Goal: Information Seeking & Learning: Learn about a topic

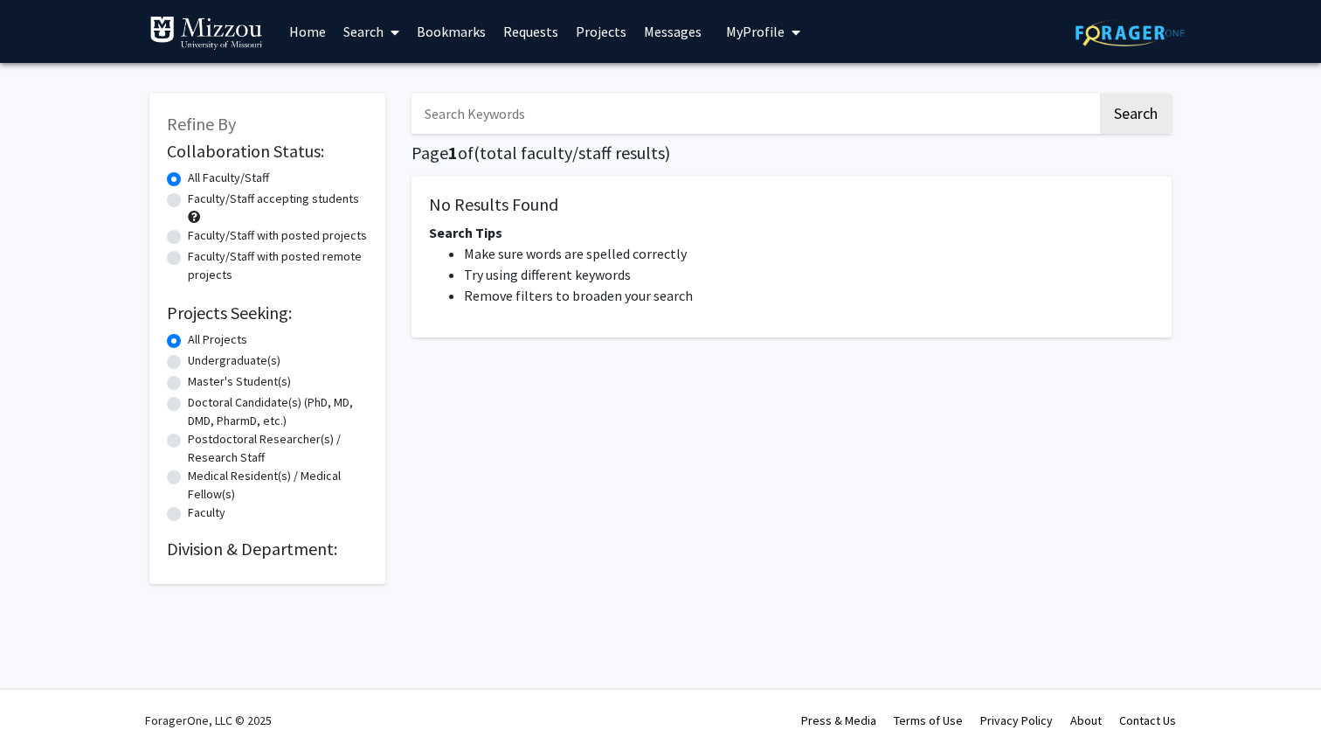
click at [1080, 34] on img at bounding box center [1130, 32] width 109 height 27
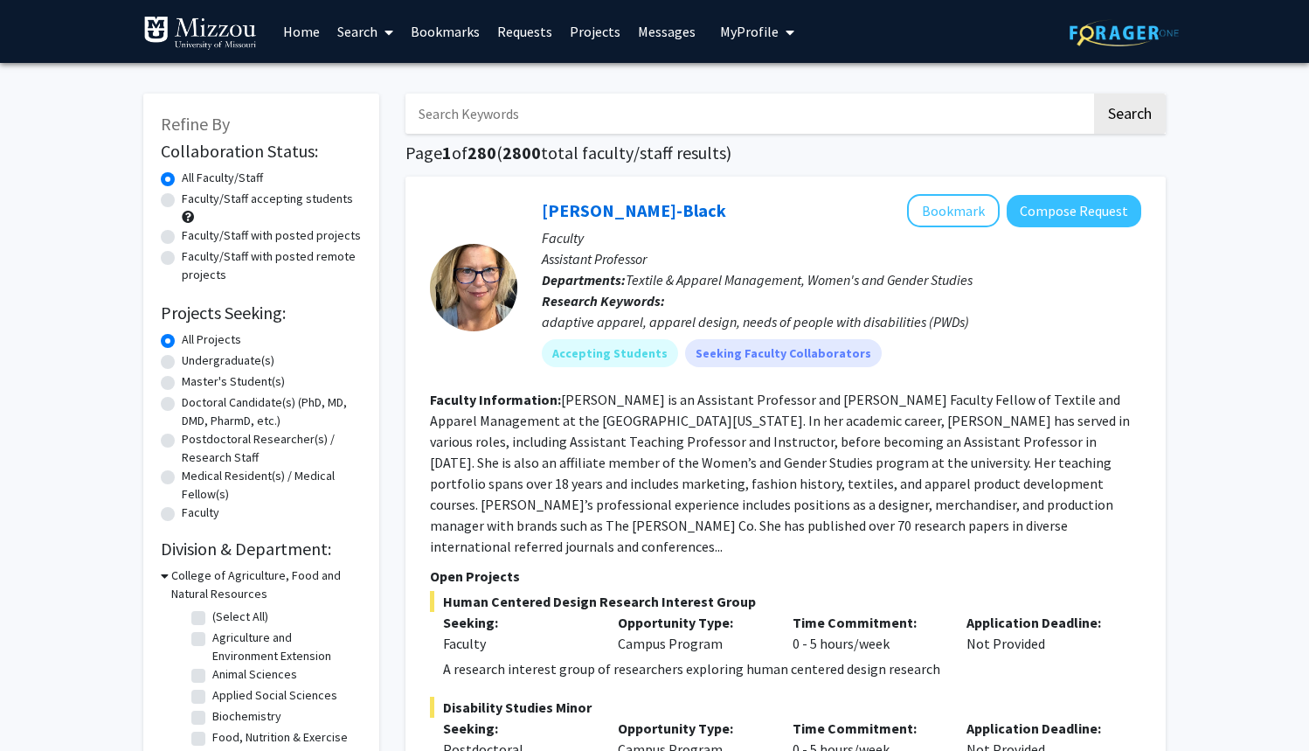
click at [238, 234] on label "Faculty/Staff with posted projects" at bounding box center [271, 235] width 179 height 18
click at [193, 234] on input "Faculty/Staff with posted projects" at bounding box center [187, 231] width 11 height 11
radio input "true"
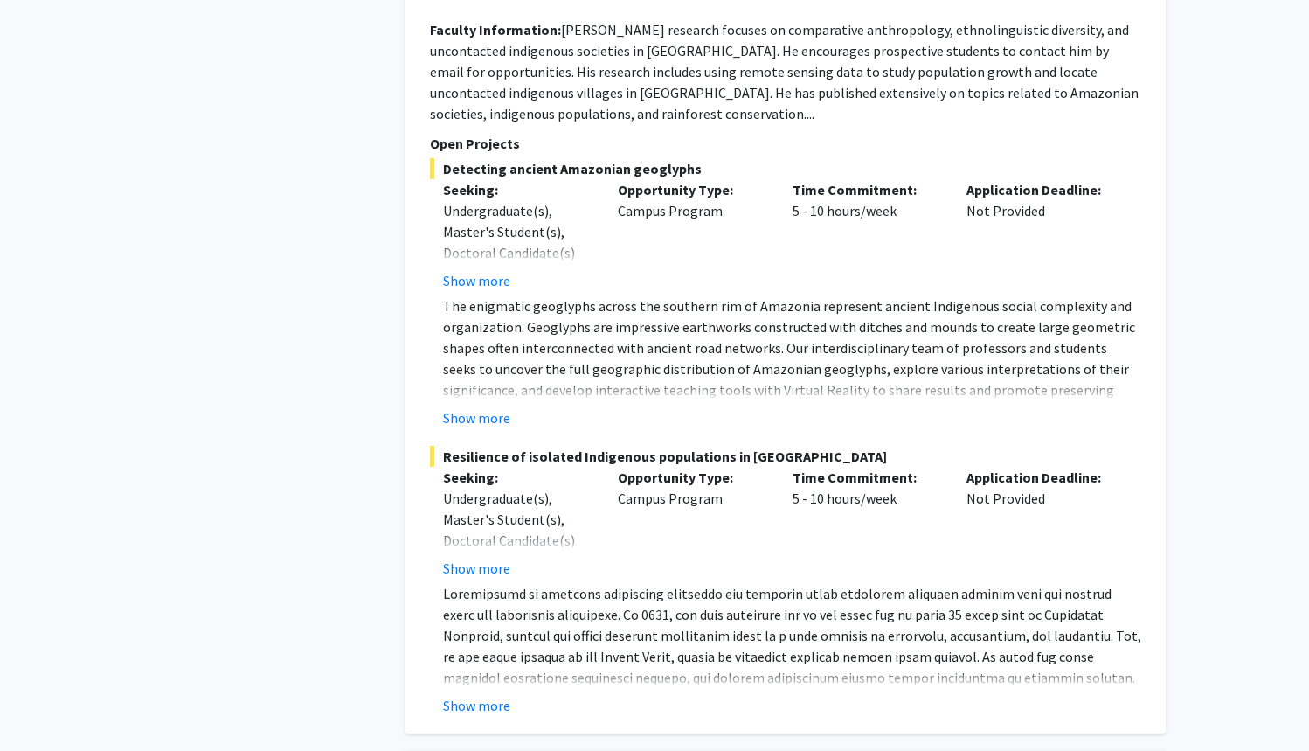
scroll to position [4450, 0]
click at [496, 694] on button "Show more" at bounding box center [476, 704] width 67 height 21
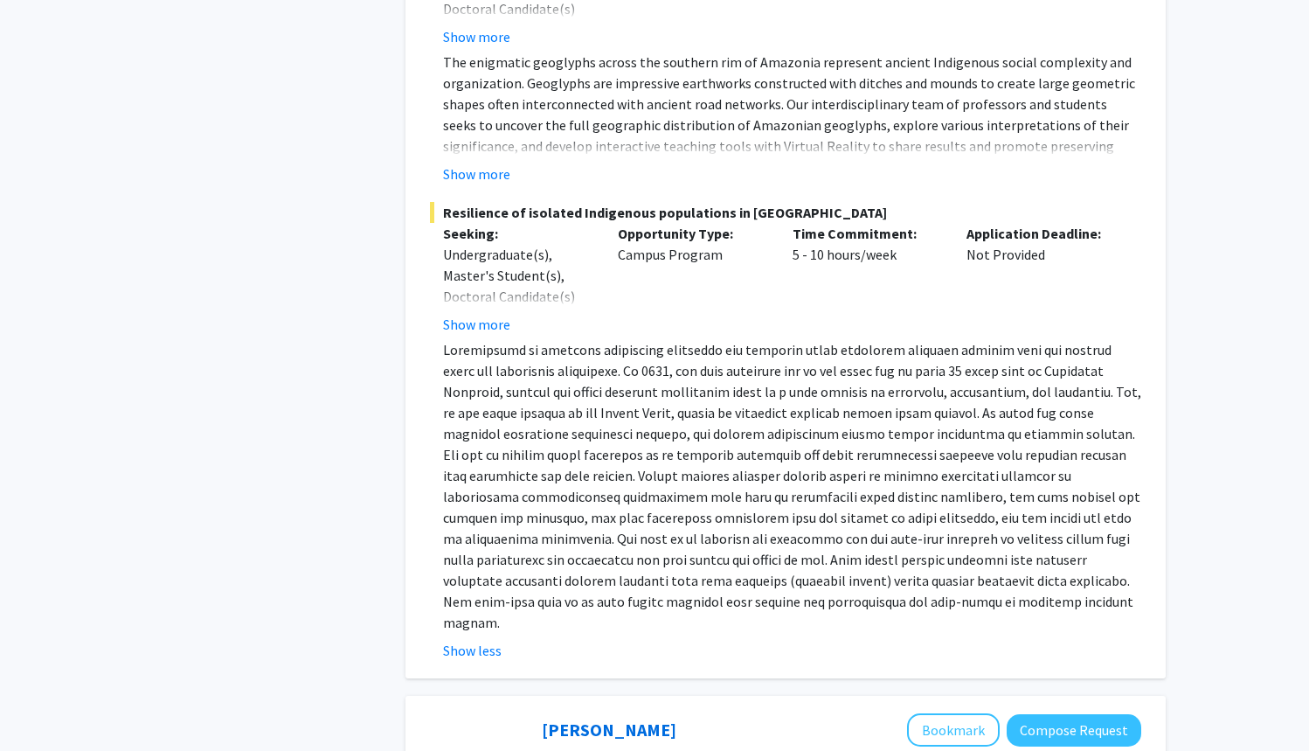
scroll to position [4694, 0]
click at [488, 313] on button "Show more" at bounding box center [476, 323] width 67 height 21
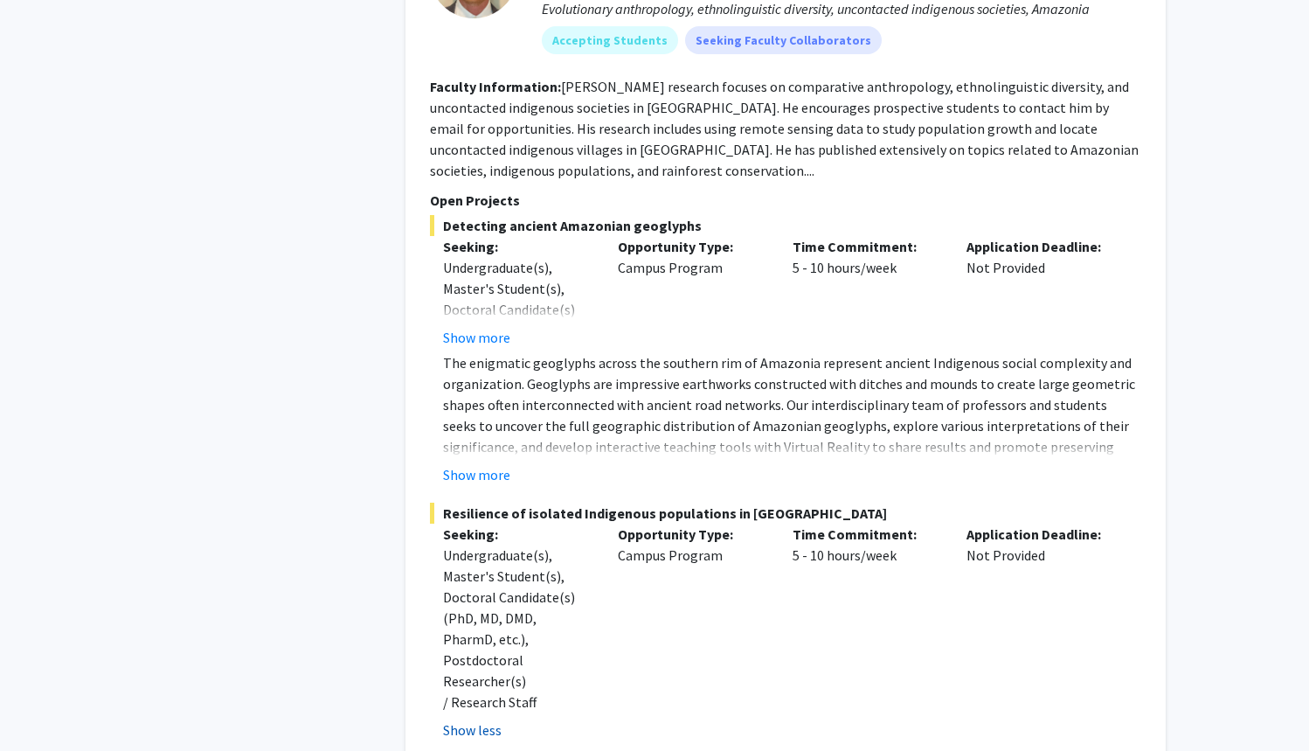
scroll to position [4386, 0]
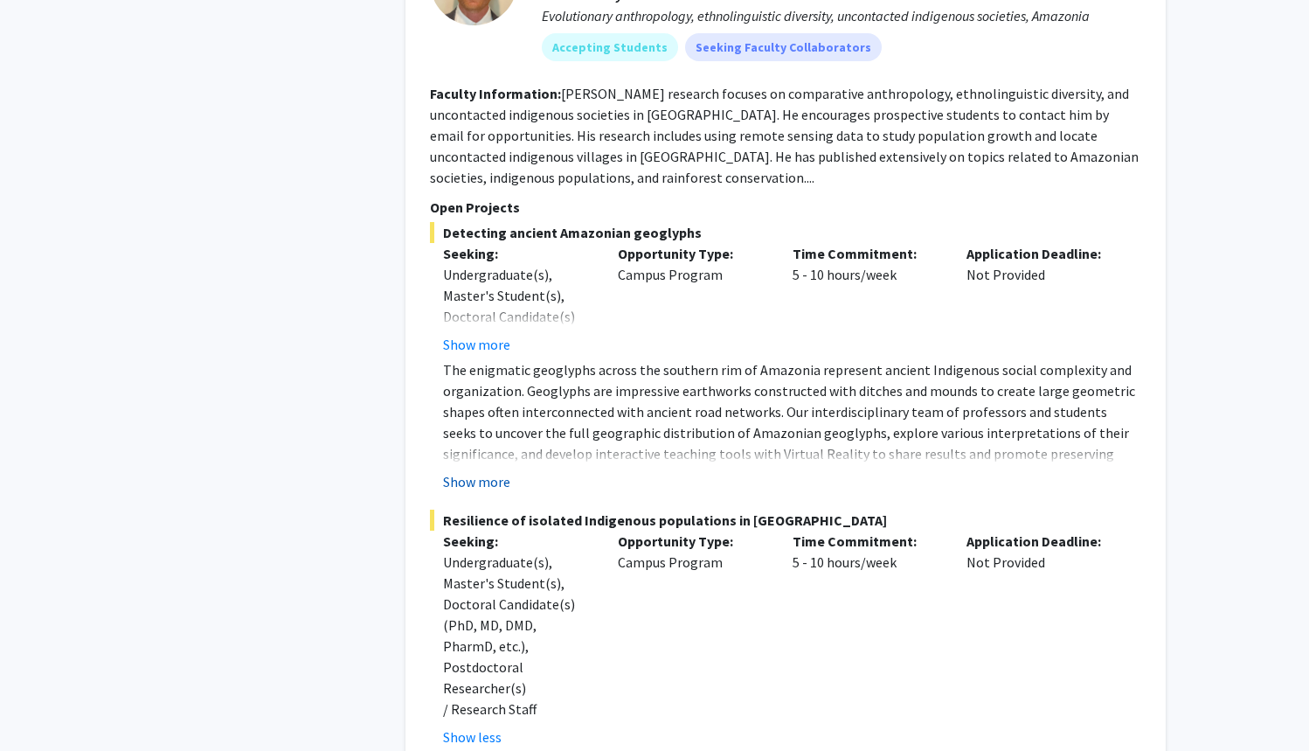
click at [484, 471] on button "Show more" at bounding box center [476, 481] width 67 height 21
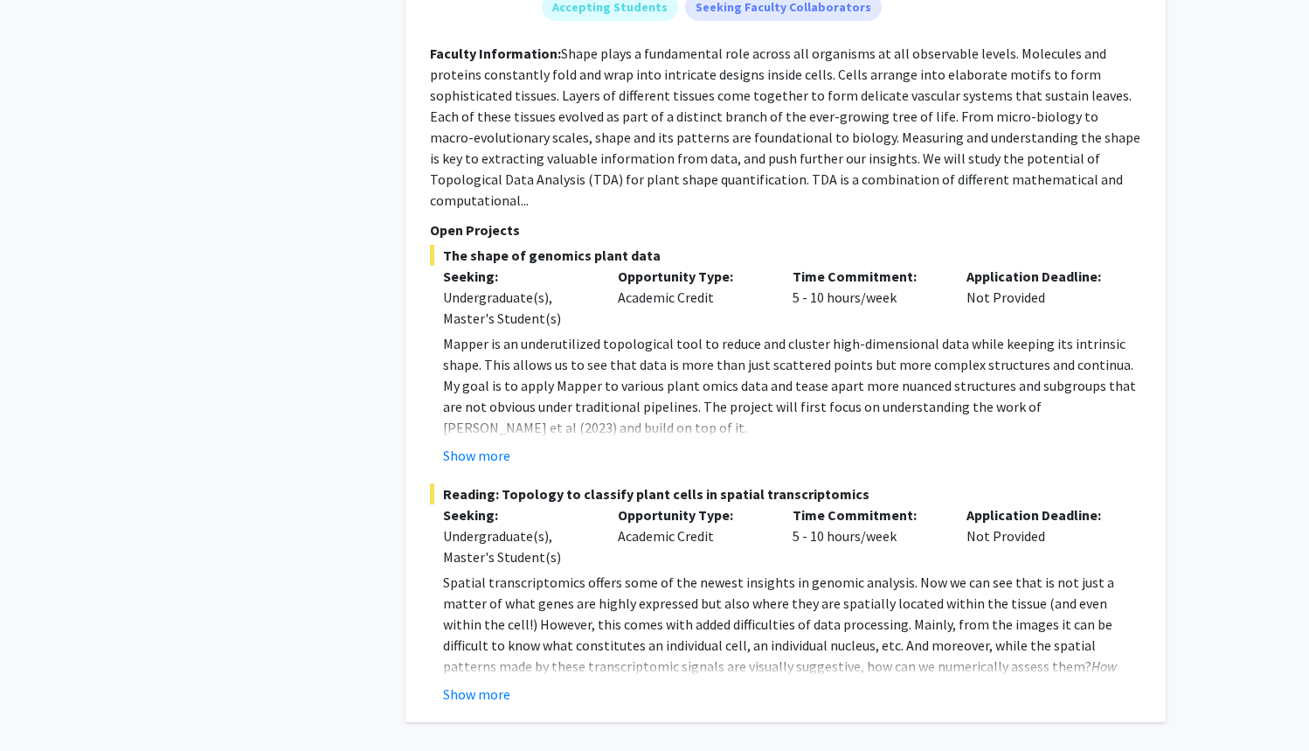
scroll to position [9236, 0]
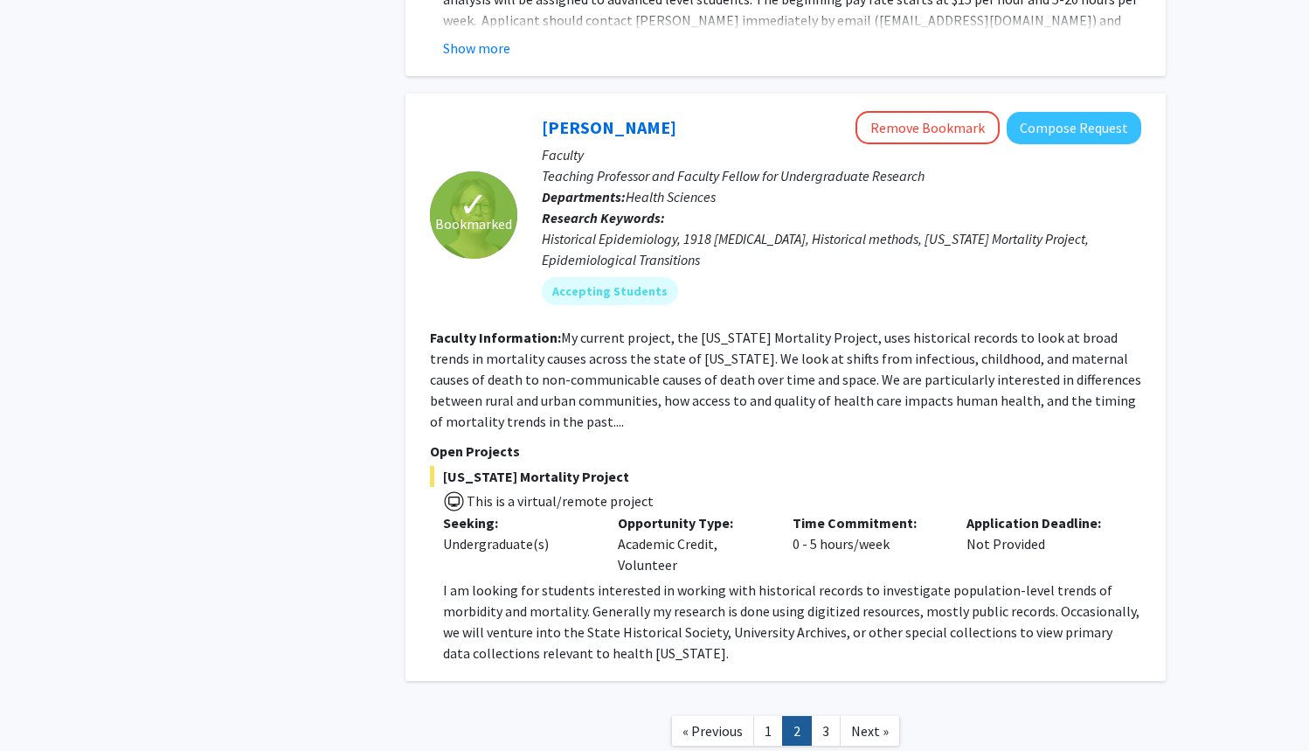
scroll to position [5626, 0]
click at [822, 717] on link "3" at bounding box center [826, 732] width 30 height 31
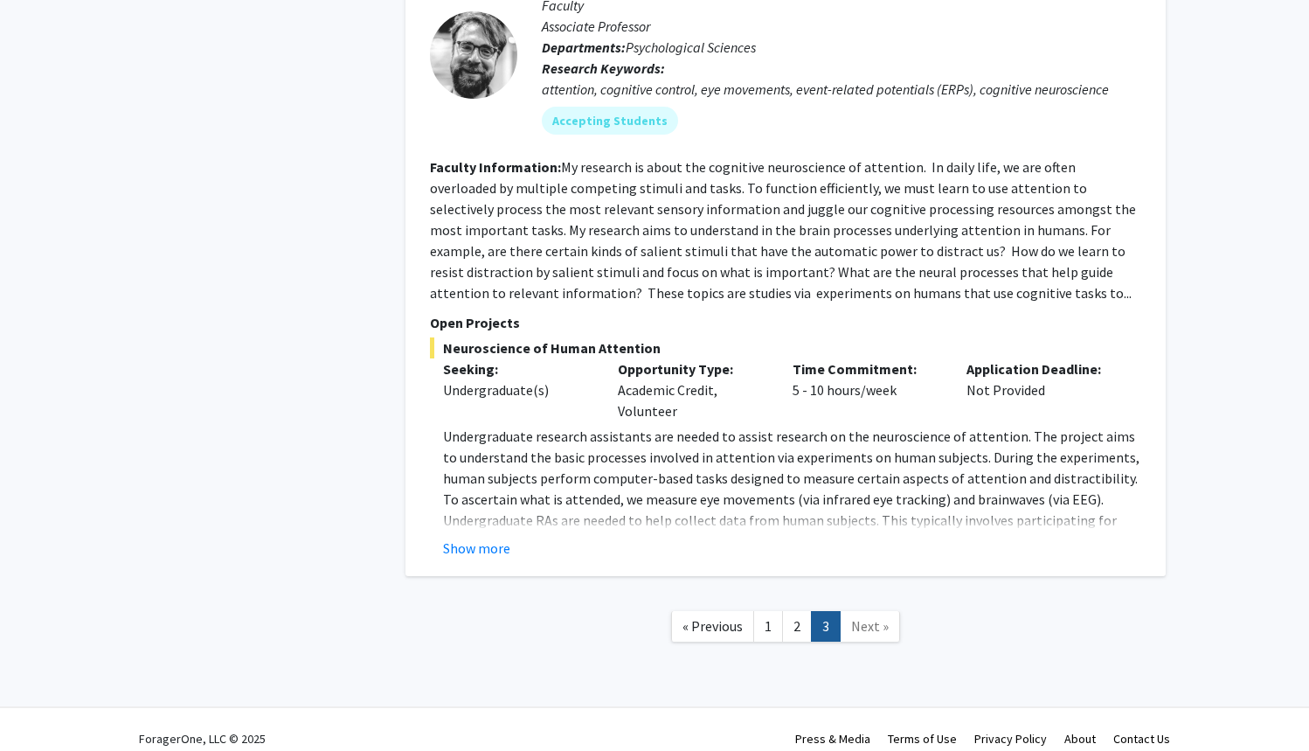
scroll to position [1439, 0]
click at [764, 612] on link "1" at bounding box center [768, 627] width 30 height 31
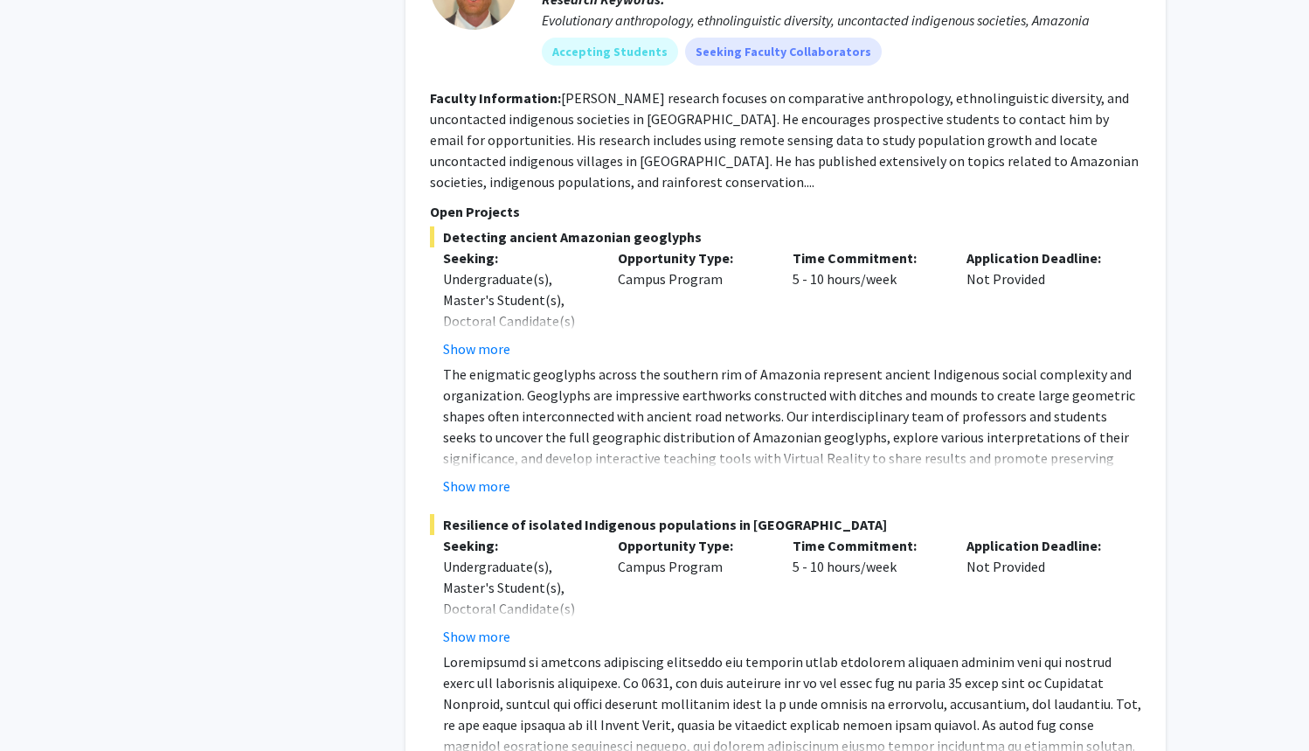
scroll to position [4415, 0]
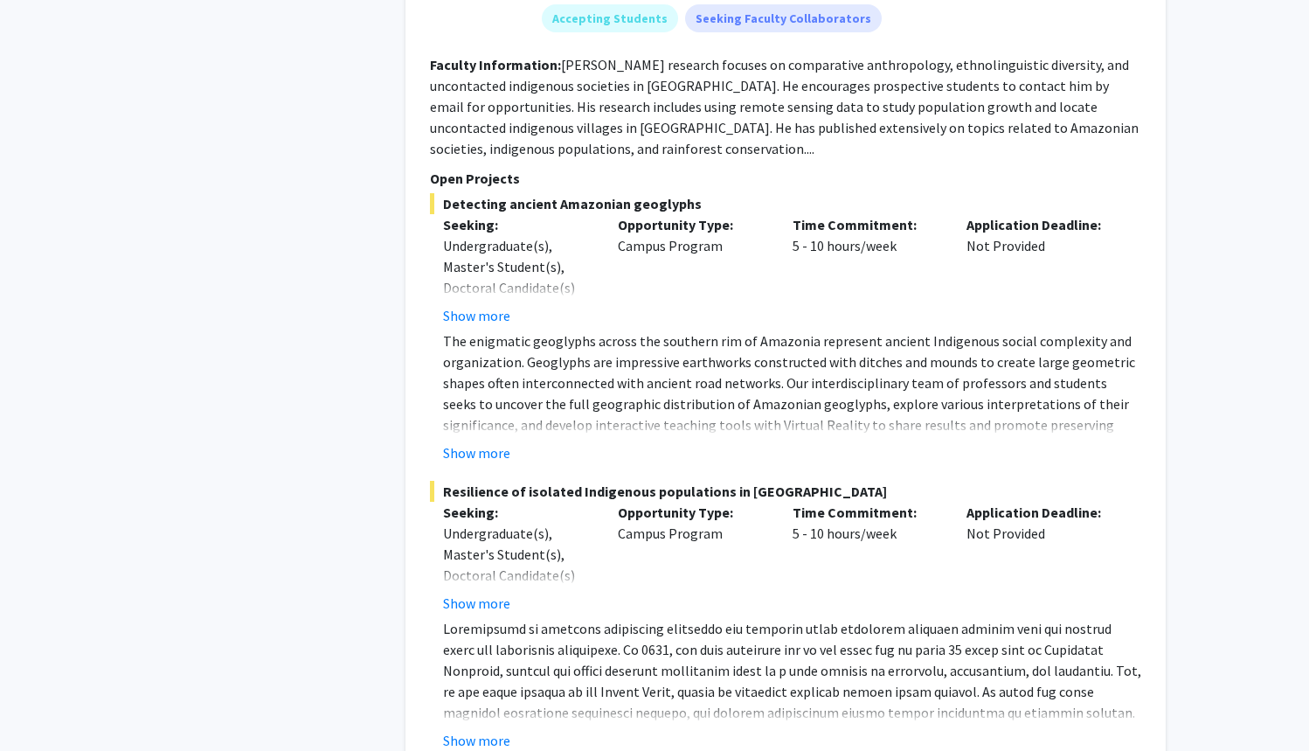
click at [464, 690] on div "[PERSON_NAME] Bookmark Compose Request Faculty Professor Departments: Anthropol…" at bounding box center [786, 305] width 760 height 926
click at [467, 730] on button "Show more" at bounding box center [476, 740] width 67 height 21
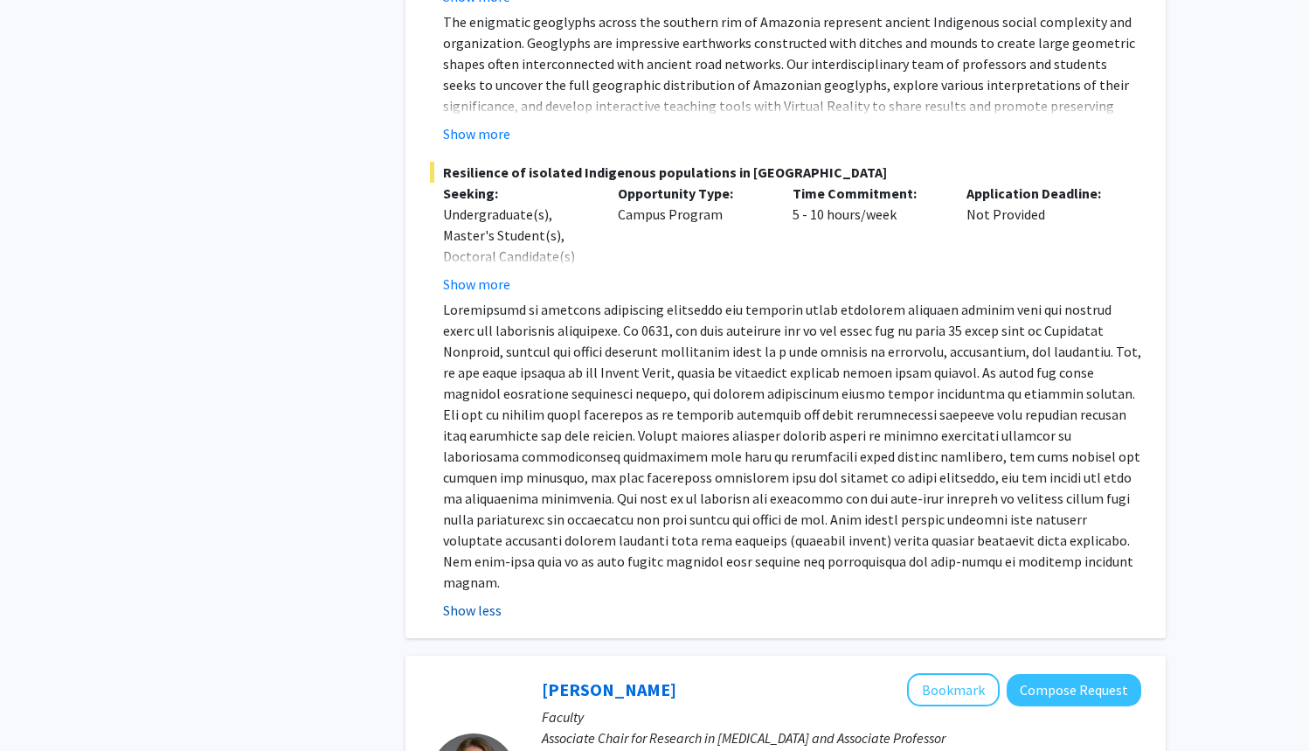
scroll to position [4972, 0]
